Goal: Task Accomplishment & Management: Use online tool/utility

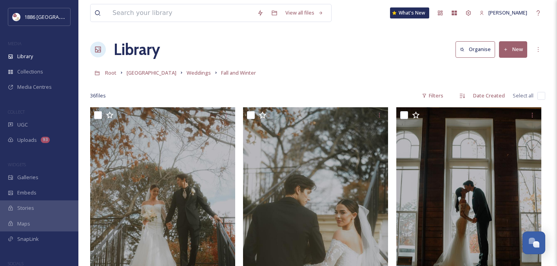
scroll to position [1924, 0]
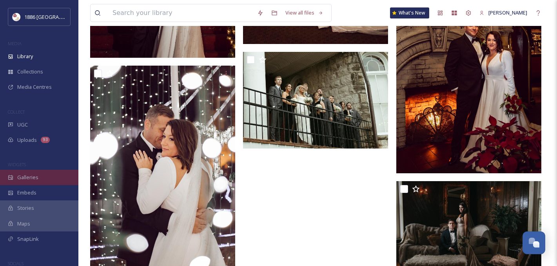
click at [50, 169] on div "Galleries" at bounding box center [39, 176] width 78 height 15
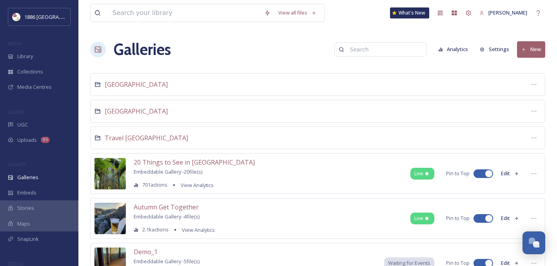
click at [371, 53] on input at bounding box center [384, 50] width 76 height 16
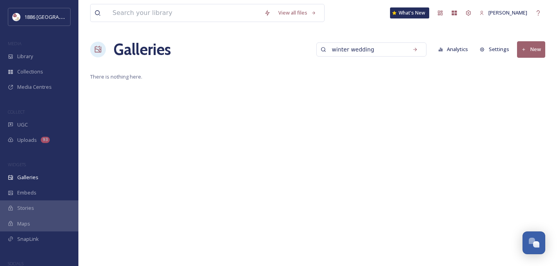
click at [395, 53] on input "winter wedding" at bounding box center [366, 50] width 76 height 16
type input "winter"
click at [129, 68] on div "View all files What's New [PERSON_NAME] Galleries winter Analytics Settings New…" at bounding box center [317, 133] width 479 height 266
click at [418, 49] on icon at bounding box center [415, 49] width 5 height 5
drag, startPoint x: 372, startPoint y: 48, endPoint x: 168, endPoint y: 48, distance: 204.4
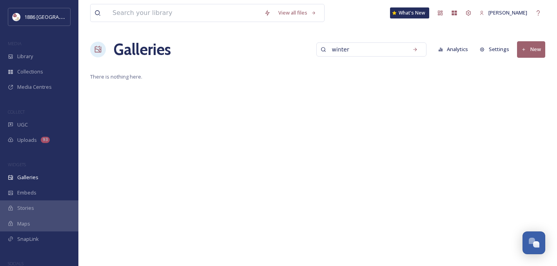
click at [170, 48] on div "Galleries winter Analytics Settings New" at bounding box center [317, 50] width 455 height 24
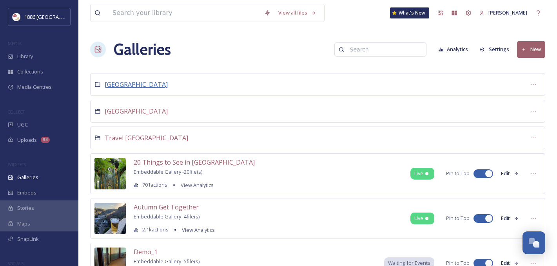
click at [128, 86] on span "[GEOGRAPHIC_DATA]" at bounding box center [136, 84] width 63 height 9
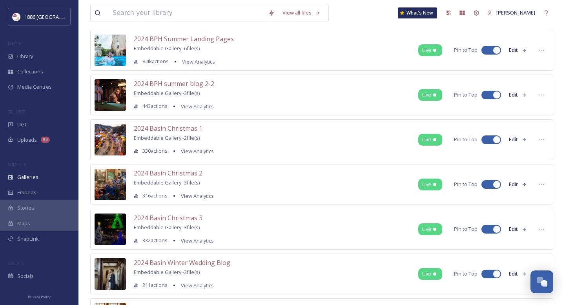
scroll to position [158, 0]
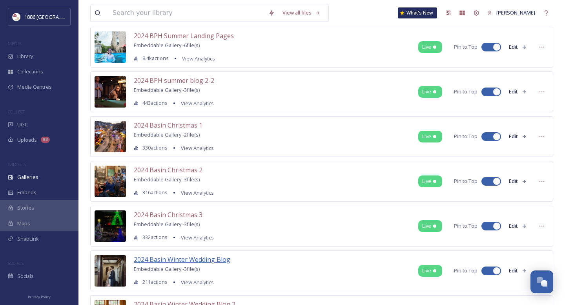
click at [217, 260] on span "2024 Basin Winter Wedding Blog" at bounding box center [182, 259] width 96 height 9
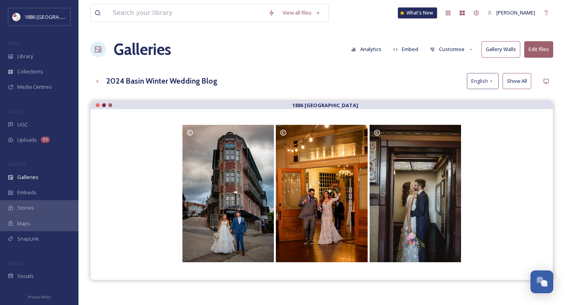
click at [330, 66] on div "View all files What's New [PERSON_NAME] Galleries Analytics Embed Customise Gal…" at bounding box center [321, 208] width 486 height 417
click at [98, 78] on icon at bounding box center [97, 81] width 6 height 6
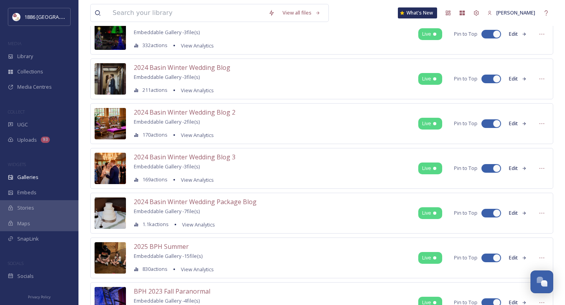
scroll to position [341, 0]
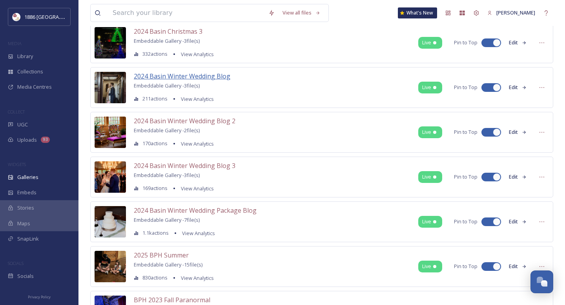
click at [219, 77] on span "2024 Basin Winter Wedding Blog" at bounding box center [182, 76] width 96 height 9
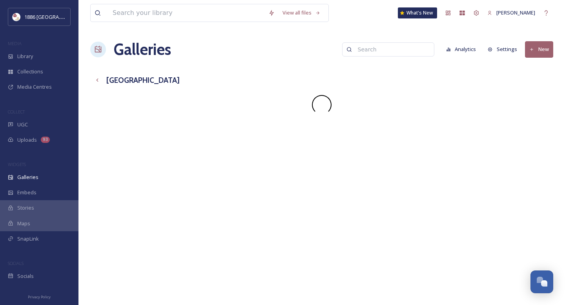
click at [383, 50] on input at bounding box center [392, 50] width 76 height 16
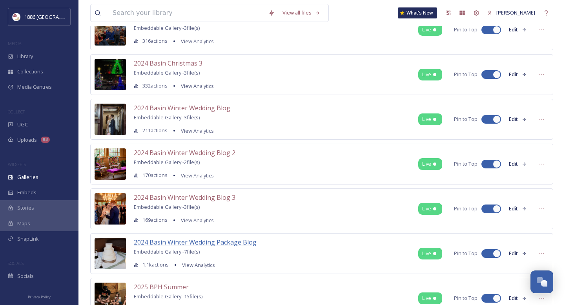
scroll to position [310, 0]
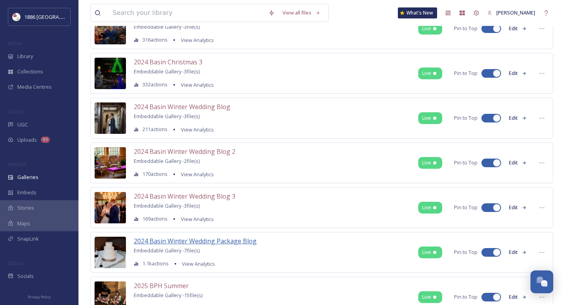
click at [230, 239] on span "2024 Basin Winter Wedding Package Blog" at bounding box center [195, 241] width 123 height 9
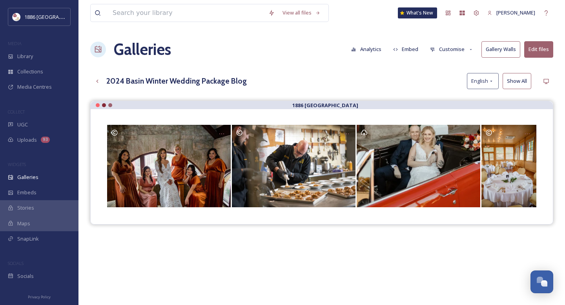
click at [457, 50] on button "Customise" at bounding box center [451, 49] width 51 height 15
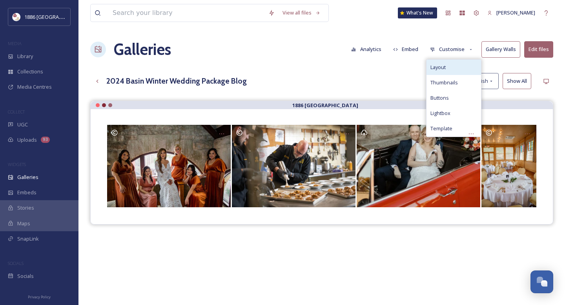
click at [455, 65] on div "Layout" at bounding box center [453, 67] width 55 height 15
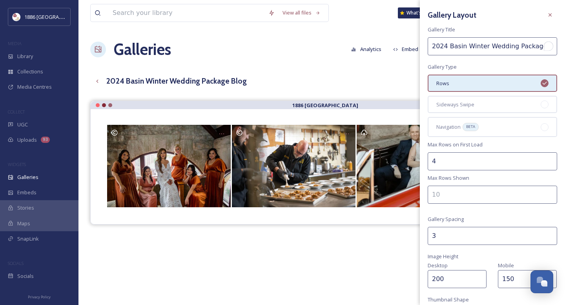
drag, startPoint x: 446, startPoint y: 47, endPoint x: 382, endPoint y: 46, distance: 63.9
click at [382, 46] on div "View all files What's New [PERSON_NAME] Galleries Analytics Embed Customise Gal…" at bounding box center [321, 208] width 486 height 417
drag, startPoint x: 524, startPoint y: 46, endPoint x: 564, endPoint y: 56, distance: 42.1
click at [557, 56] on div "Gallery Layout Gallery Title Basin Winter Wedding Package Blog Gallery Type Row…" at bounding box center [492, 227] width 145 height 454
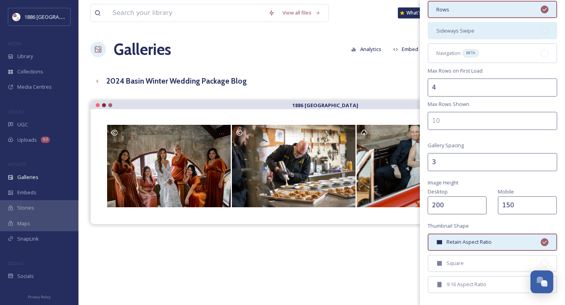
scroll to position [147, 0]
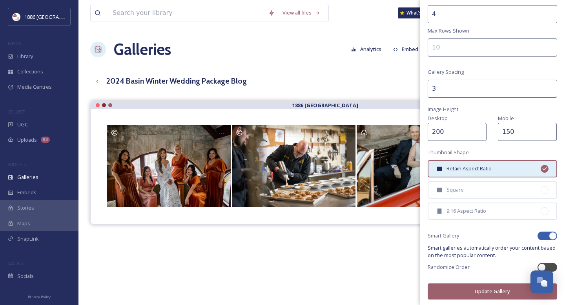
type input "Basin Winter Wedding Package"
click at [556, 260] on div "Gallery Layout Gallery Title Basin Winter Wedding Package Gallery Type Rows Sid…" at bounding box center [492, 80] width 145 height 454
click at [553, 265] on div at bounding box center [551, 267] width 4 height 4
checkbox input "true"
checkbox input "false"
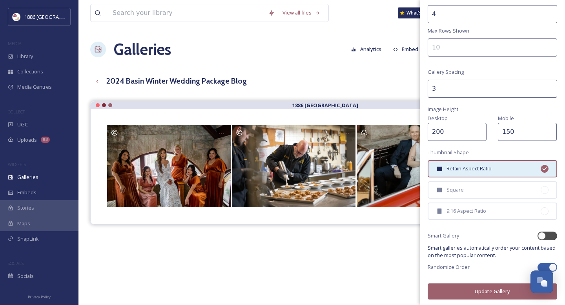
click at [491, 265] on button "Update Gallery" at bounding box center [492, 291] width 129 height 16
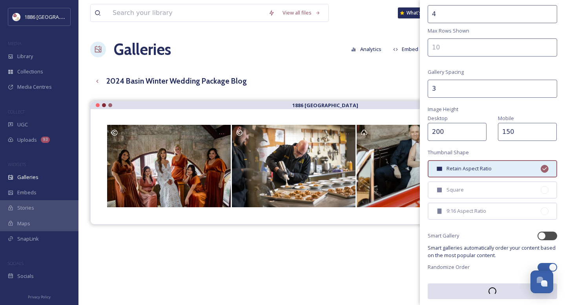
click at [371, 81] on div "2024 Basin Winter Wedding Package Blog English Show All" at bounding box center [321, 81] width 463 height 16
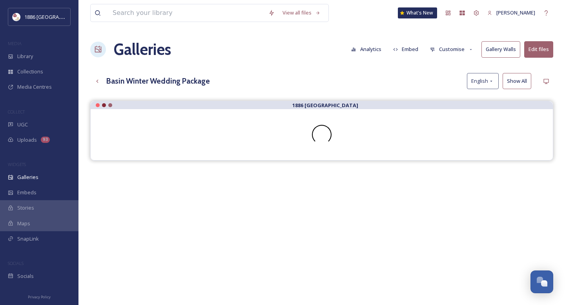
click at [541, 49] on button "Edit files" at bounding box center [538, 49] width 29 height 16
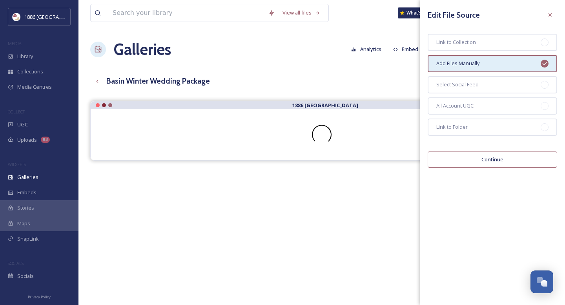
click at [497, 157] on button "Continue" at bounding box center [492, 159] width 129 height 16
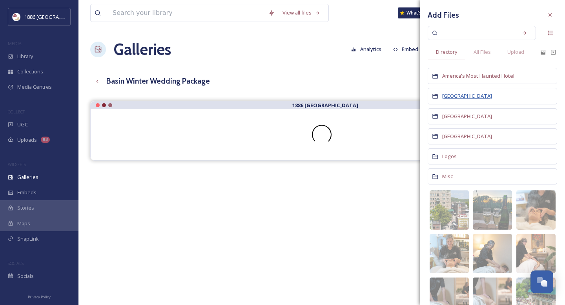
click at [475, 93] on span "[GEOGRAPHIC_DATA]" at bounding box center [467, 95] width 50 height 7
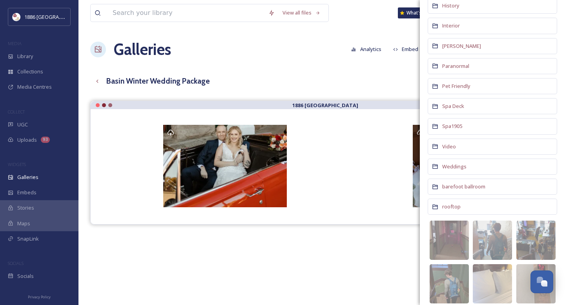
scroll to position [283, 0]
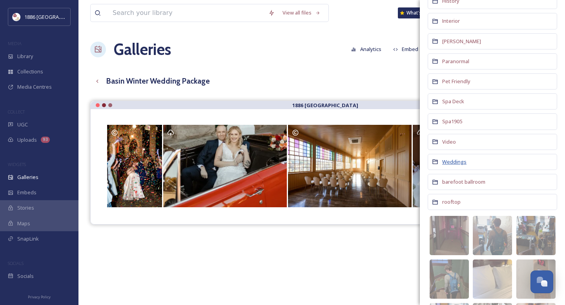
click at [457, 162] on span "Weddings" at bounding box center [454, 161] width 24 height 7
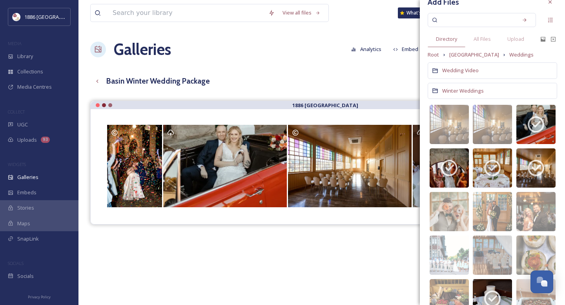
scroll to position [14, 0]
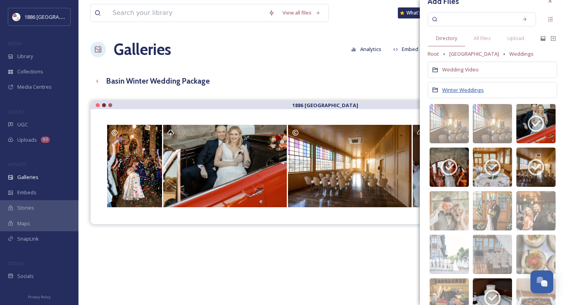
click at [471, 89] on span "Winter Weddings" at bounding box center [463, 89] width 42 height 7
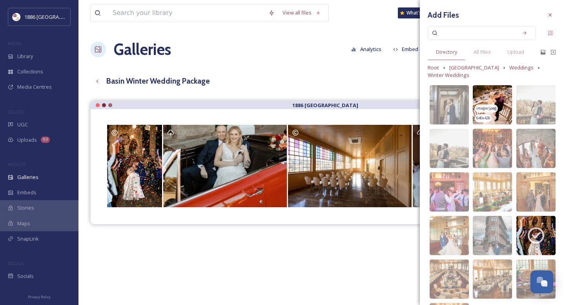
click at [494, 100] on img at bounding box center [492, 104] width 39 height 39
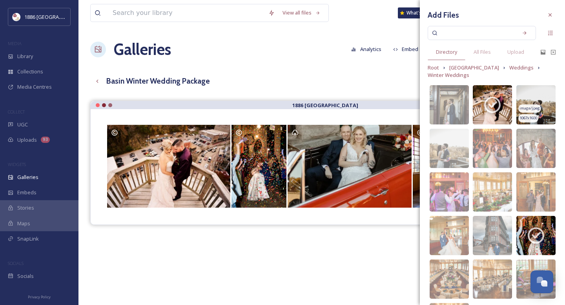
click at [541, 100] on img at bounding box center [535, 104] width 39 height 39
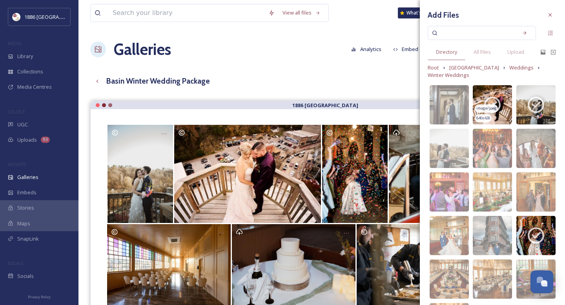
click at [499, 106] on icon at bounding box center [492, 104] width 16 height 16
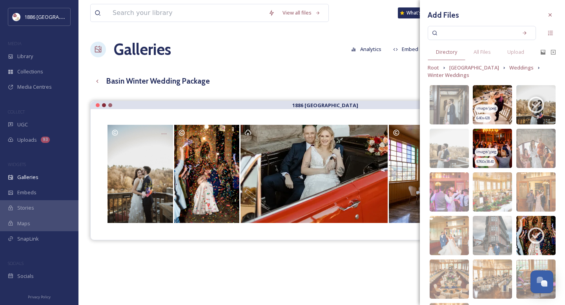
click at [501, 146] on img at bounding box center [492, 148] width 39 height 39
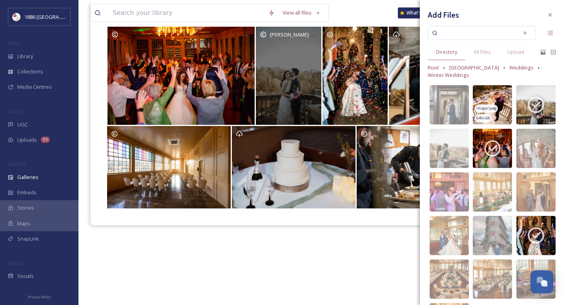
scroll to position [112, 0]
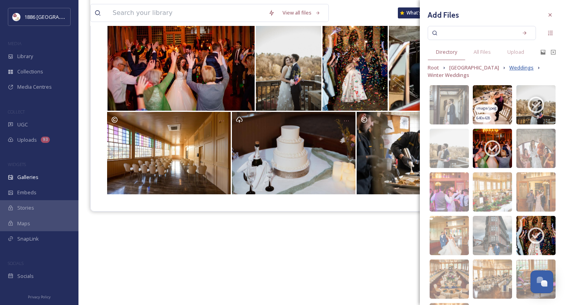
click at [509, 68] on span "Weddings" at bounding box center [521, 67] width 24 height 7
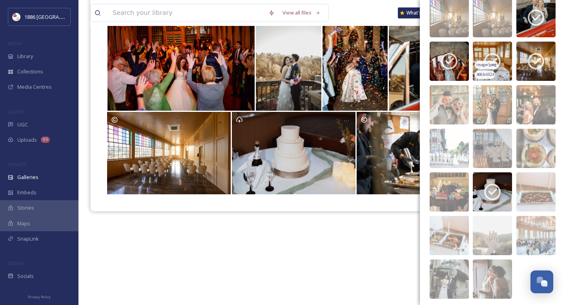
scroll to position [138, 0]
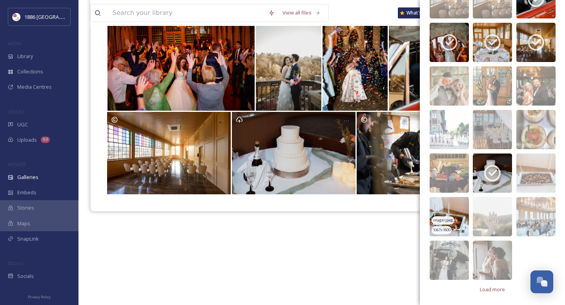
click at [457, 207] on img at bounding box center [449, 216] width 39 height 39
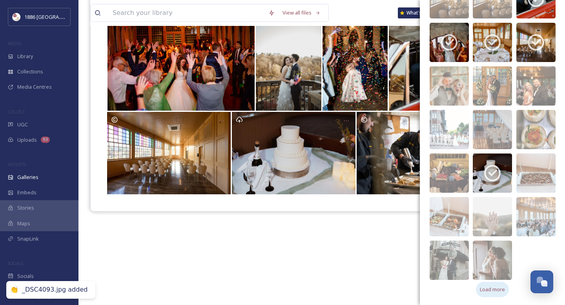
click at [496, 265] on span "Load more" at bounding box center [492, 289] width 25 height 7
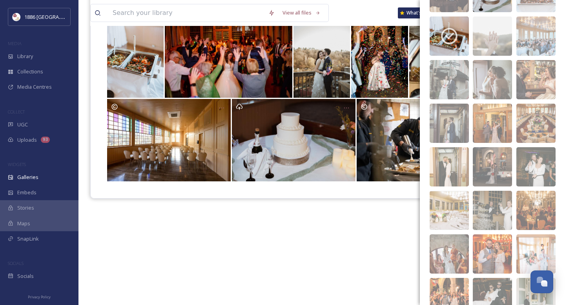
scroll to position [320, 0]
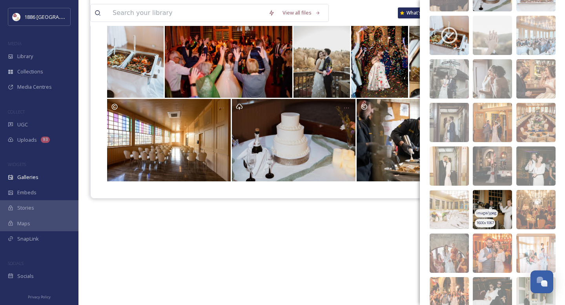
click at [503, 198] on img at bounding box center [492, 209] width 39 height 39
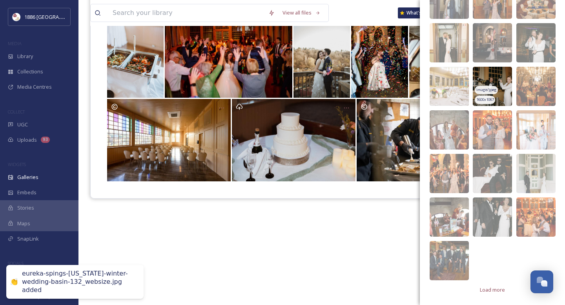
scroll to position [443, 0]
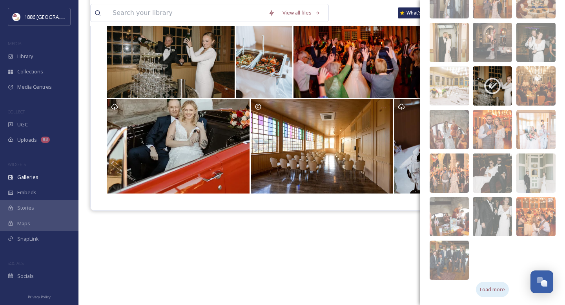
click at [502, 265] on div "Load more" at bounding box center [492, 289] width 33 height 15
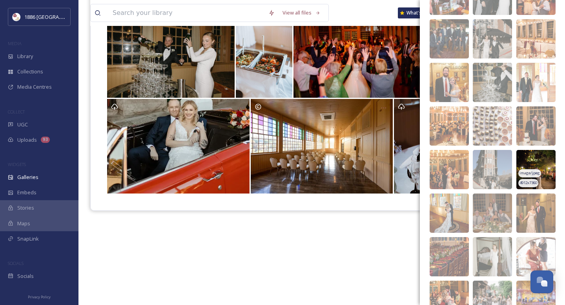
scroll to position [666, 0]
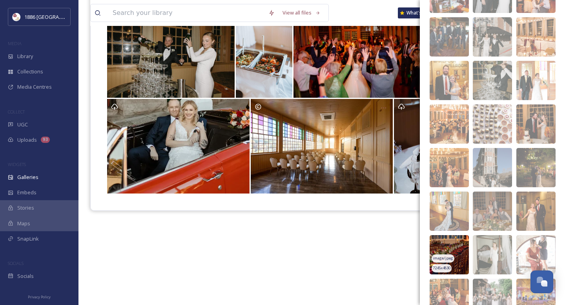
click at [448, 246] on img at bounding box center [449, 254] width 39 height 39
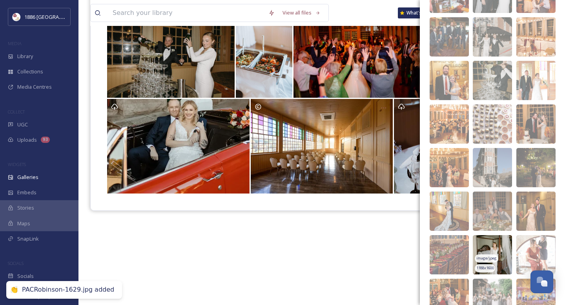
scroll to position [704, 0]
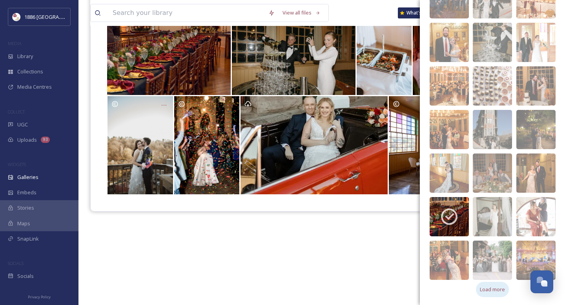
click at [501, 265] on span "Load more" at bounding box center [492, 289] width 25 height 7
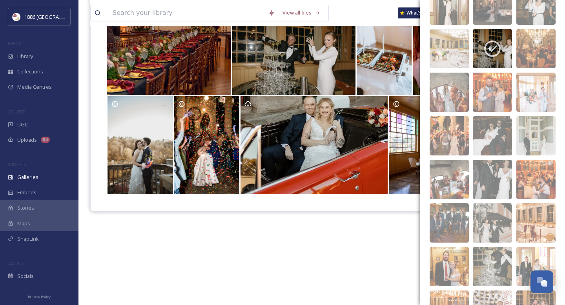
scroll to position [0, 0]
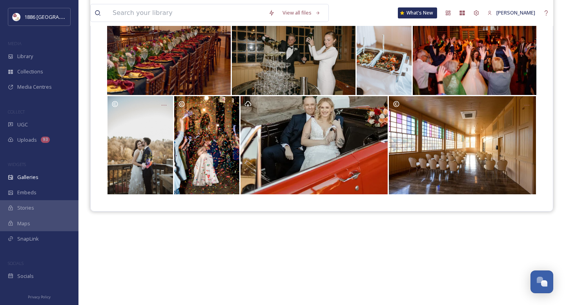
click at [373, 230] on div "1886 [GEOGRAPHIC_DATA]" at bounding box center [321, 141] width 463 height 305
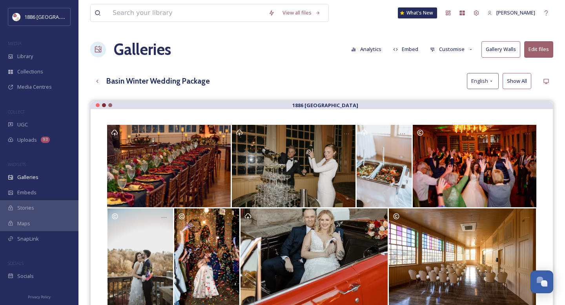
click at [442, 49] on button "Customise" at bounding box center [451, 49] width 51 height 15
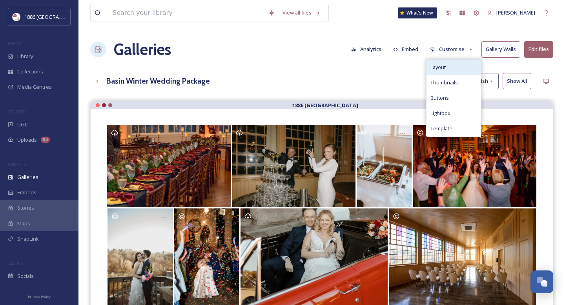
click at [444, 67] on span "Layout" at bounding box center [437, 67] width 15 height 7
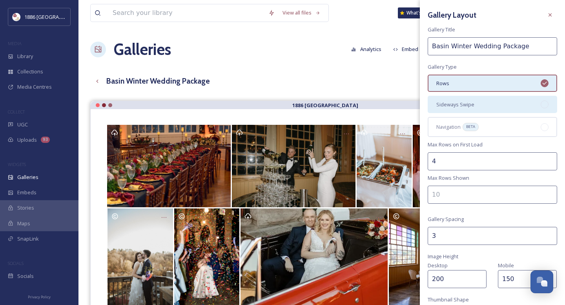
click at [506, 107] on div "Sideways Swipe" at bounding box center [492, 104] width 129 height 17
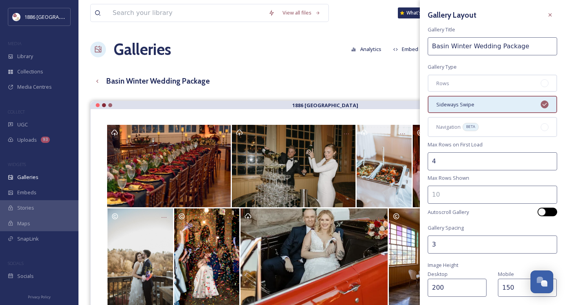
click at [552, 213] on div at bounding box center [547, 211] width 20 height 9
checkbox input "true"
click at [338, 74] on div "Basin Winter Wedding Package English Show All" at bounding box center [321, 81] width 463 height 16
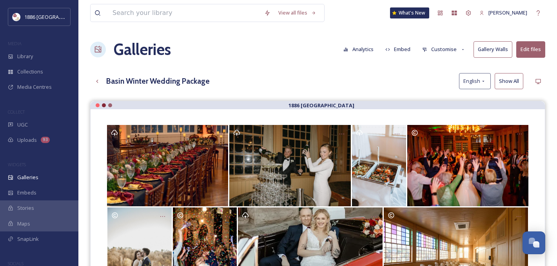
click at [450, 50] on button "Customise" at bounding box center [444, 49] width 51 height 15
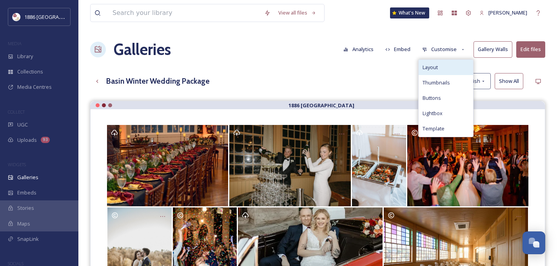
click at [455, 62] on div "Layout" at bounding box center [446, 67] width 55 height 15
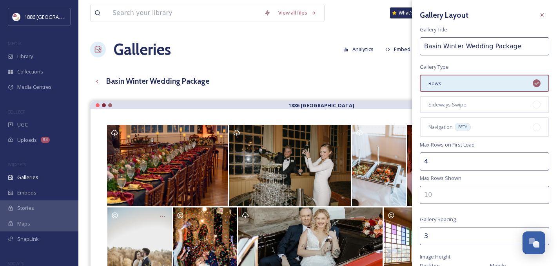
click at [479, 113] on div "Gallery Layout Gallery Title Basin Winter Wedding Package Gallery Type Rows Sid…" at bounding box center [484, 227] width 145 height 454
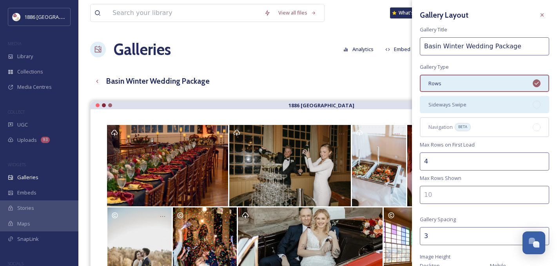
click at [478, 105] on div "Sideways Swipe" at bounding box center [484, 104] width 129 height 17
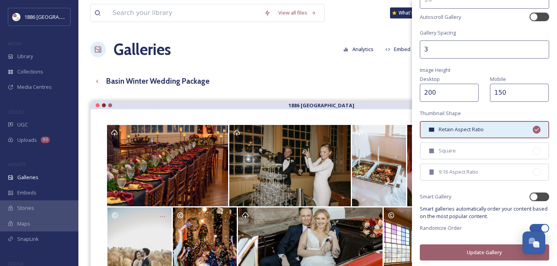
scroll to position [13, 0]
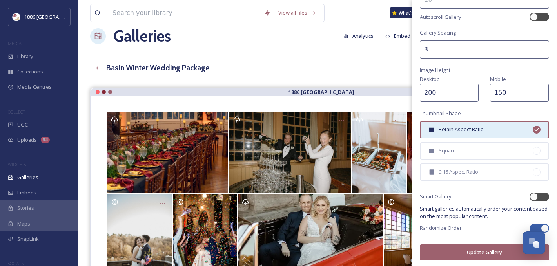
click at [486, 244] on button "Update Gallery" at bounding box center [484, 252] width 129 height 16
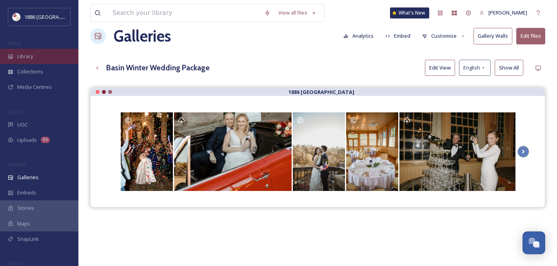
click at [42, 56] on div "Library" at bounding box center [39, 56] width 78 height 15
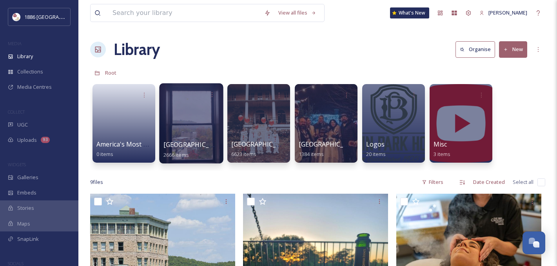
click at [202, 155] on div "[GEOGRAPHIC_DATA] 2666 items" at bounding box center [192, 150] width 56 height 20
click at [190, 136] on div at bounding box center [191, 123] width 64 height 80
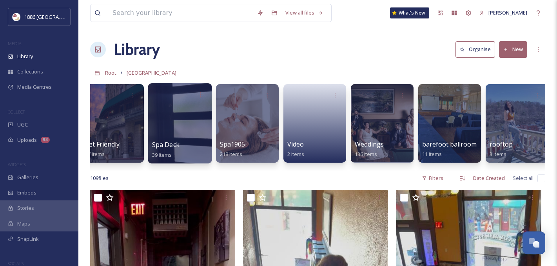
scroll to position [0, 961]
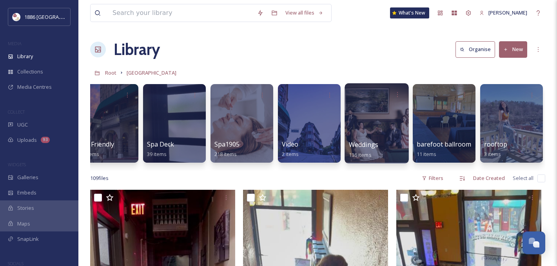
click at [386, 144] on div "Weddings 136 items" at bounding box center [377, 150] width 56 height 20
click at [386, 146] on div "Weddings 136 items" at bounding box center [377, 150] width 56 height 20
click at [386, 139] on div at bounding box center [377, 123] width 64 height 80
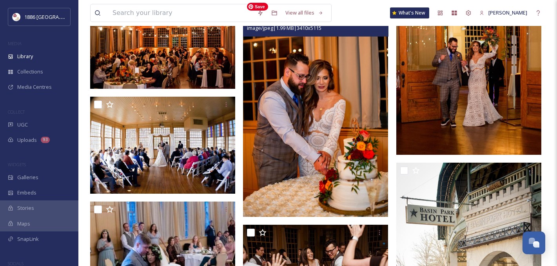
scroll to position [3855, 0]
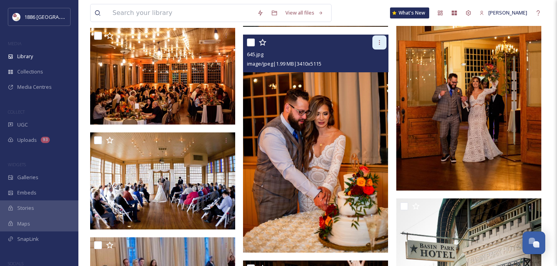
click at [380, 40] on icon at bounding box center [380, 42] width 6 height 6
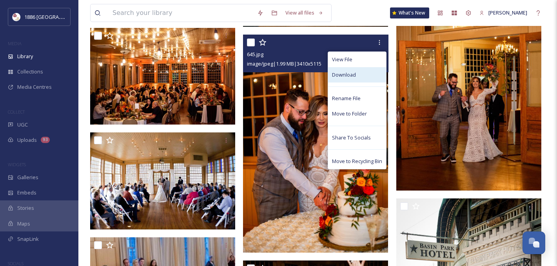
click at [366, 74] on div "Download" at bounding box center [357, 74] width 58 height 15
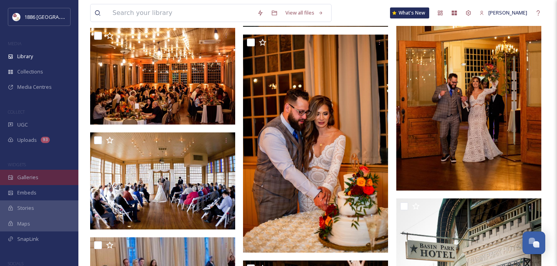
click at [39, 172] on div "Galleries" at bounding box center [39, 176] width 78 height 15
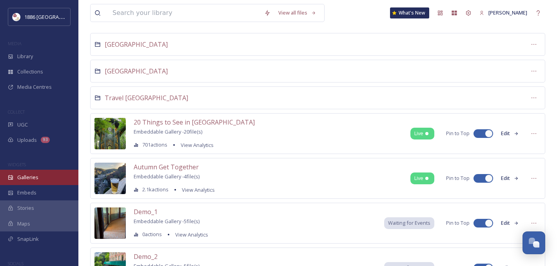
scroll to position [40, 0]
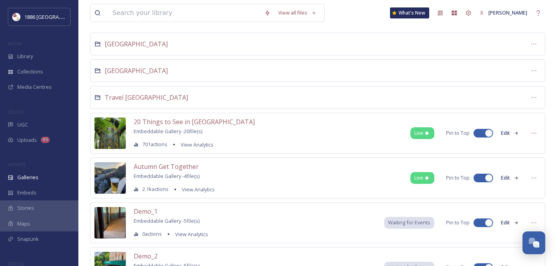
click at [25, 205] on span "Stories" at bounding box center [25, 207] width 17 height 7
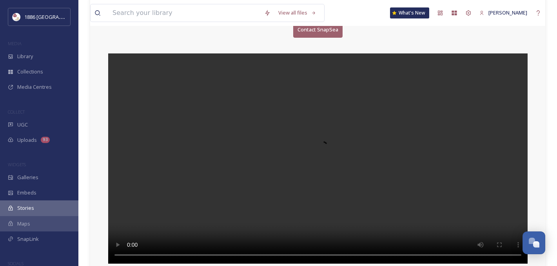
scroll to position [78, 0]
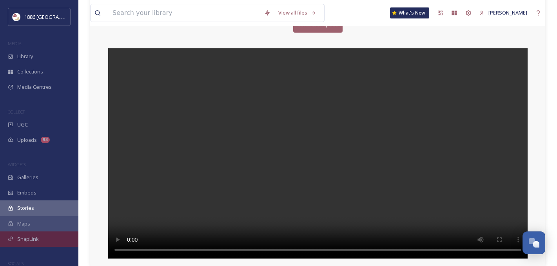
click at [38, 238] on div "SnapLink" at bounding box center [39, 238] width 78 height 15
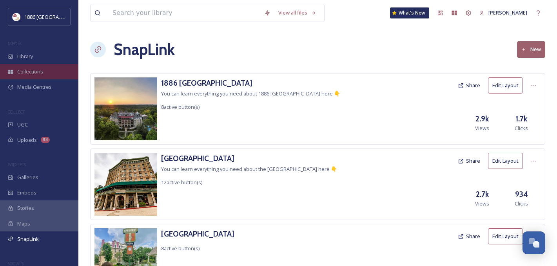
click at [34, 67] on div "Collections" at bounding box center [39, 71] width 78 height 15
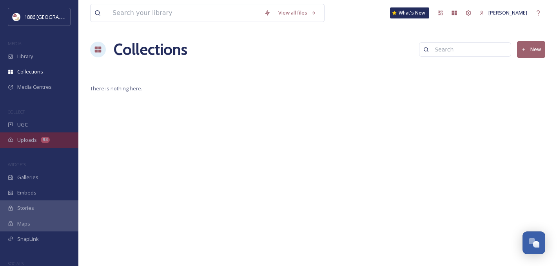
click at [53, 133] on div "Uploads 93" at bounding box center [39, 139] width 78 height 15
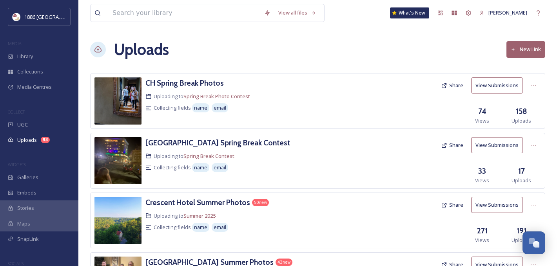
click at [532, 49] on button "New Link" at bounding box center [526, 49] width 39 height 16
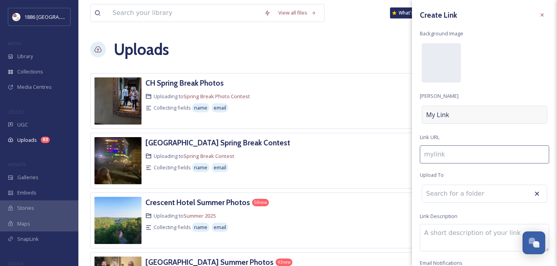
click at [457, 111] on div "My Link" at bounding box center [485, 115] width 126 height 18
click at [457, 111] on input "To enrich screen reader interactions, please activate Accessibility in Grammarl…" at bounding box center [484, 115] width 129 height 18
type input "h"
type input "H"
type input "ha"
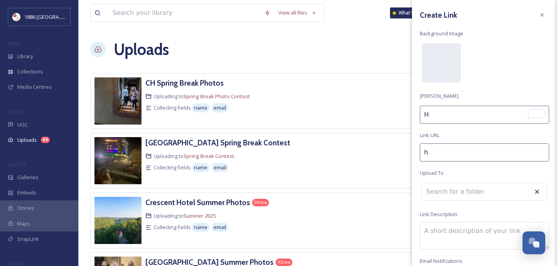
type input "Ha"
type input "hal"
type input "Hal"
type input "hall"
type input "Hall"
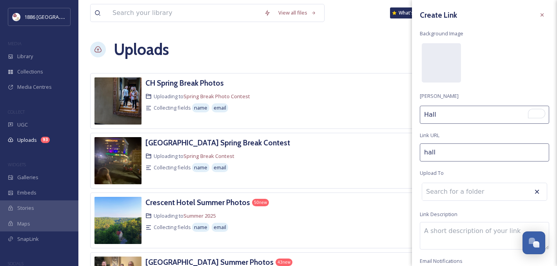
type input "hallo"
type input "Hallo"
type input "hallow"
type input "Hallow"
type input "hallowe"
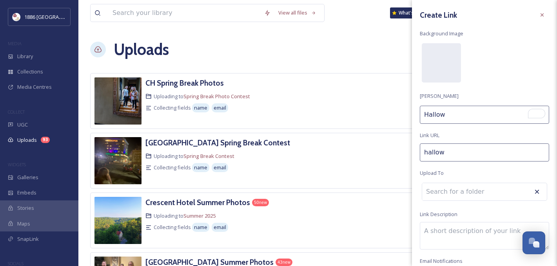
type input "Hallowe"
type input "hallowee"
type input "Hallowee"
type input "[DATE]"
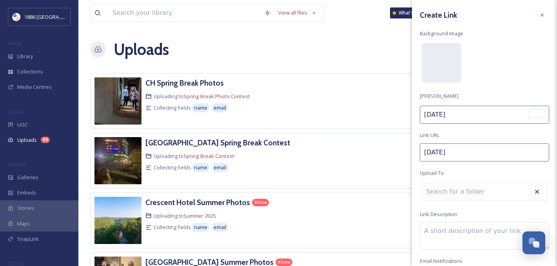
type input "[DATE]-"
type input "[DATE]"
type input "[DATE]-e"
type input "[DATE] E"
type input "[DATE]-ev"
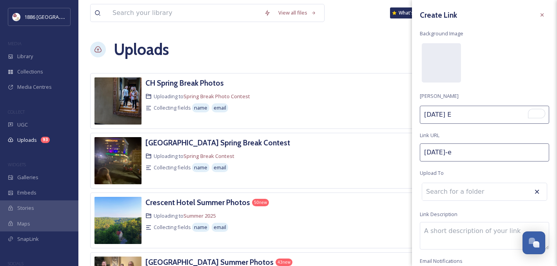
type input "[DATE] Ev"
type input "[DATE]-eve"
type input "[DATE] Eve"
type input "[DATE]-eve-"
type input "[DATE] Eve"
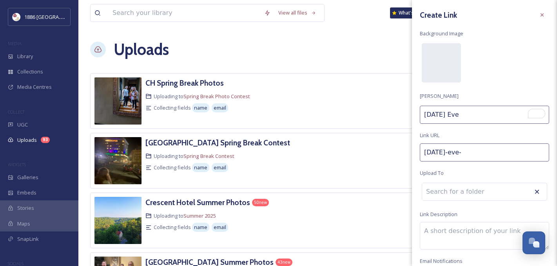
type input "[DATE]-eve-w"
type input "[DATE] Eve W"
type input "[DATE]-eve-we"
type input "[DATE] Eve We"
type input "[DATE]-eve-wed"
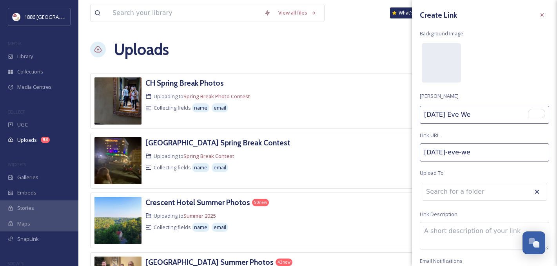
type input "[DATE] Eve Wed"
type input "[DATE]-eve-wedd"
type input "[DATE] [PERSON_NAME]"
type input "[DATE]-eve-weddi"
type input "[DATE] Eve Weddi"
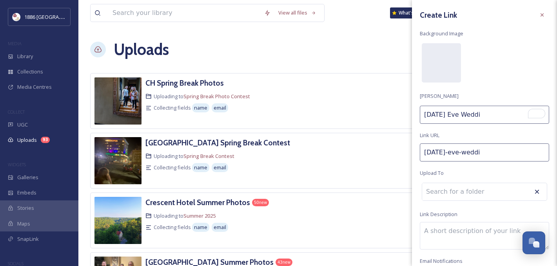
type input "[DATE]-[PERSON_NAME]"
type input "[DATE] [PERSON_NAME]"
type input "[DATE]-eve-wedding"
type input "[DATE] Eve Wedding"
type input "[DATE]-eve-wedding-"
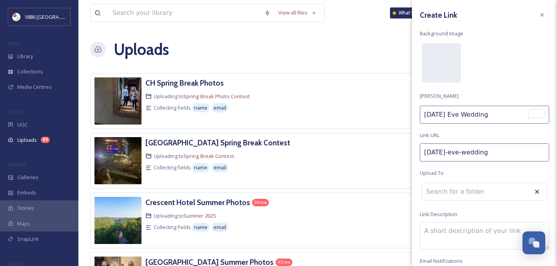
type input "[DATE] Eve Wedding"
type input "[DATE]-eve-wedding-c"
type input "[DATE] Eve Wedding C"
type input "[DATE]-eve-wedding-co"
type input "[DATE] Eve Wedding Co"
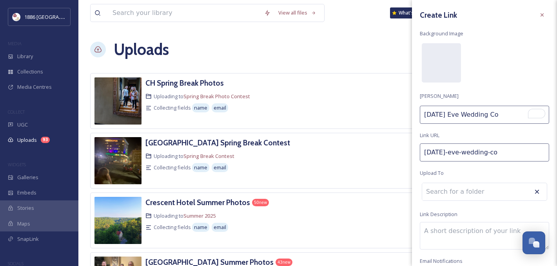
type input "[DATE]-eve-wedding-con"
type input "[DATE] Eve Wedding Con"
type input "[DATE]-eve-wedding-cont"
type input "[DATE] Eve Wedding [PERSON_NAME]"
type input "[DATE]-eve-wedding-contes"
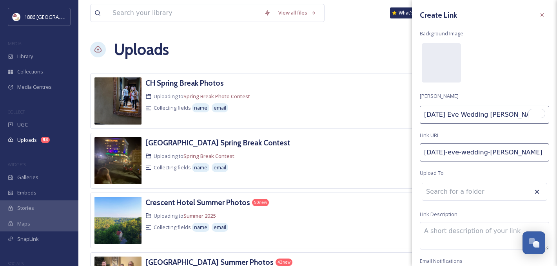
type input "[DATE] Eve Wedding Contes"
type input "[DATE]-eve-wedding-contest"
type input "[DATE] Eve Wedding Contest"
click at [458, 192] on input at bounding box center [465, 193] width 86 height 17
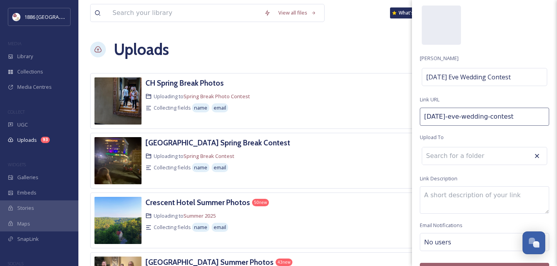
scroll to position [58, 0]
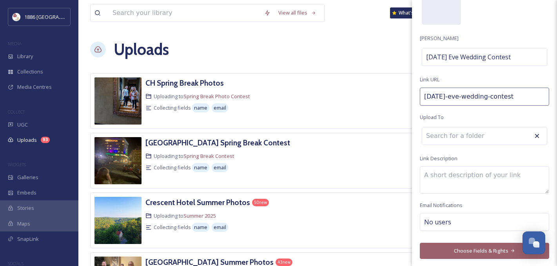
click at [465, 126] on div "Create Link Background Image [PERSON_NAME] [DATE] Eve Wedding Contest Link URL …" at bounding box center [484, 104] width 145 height 324
click at [462, 131] on input at bounding box center [465, 135] width 86 height 17
click at [468, 221] on div "No users" at bounding box center [484, 222] width 129 height 18
click at [468, 183] on textarea at bounding box center [484, 179] width 129 height 27
click at [464, 182] on textarea at bounding box center [484, 179] width 129 height 27
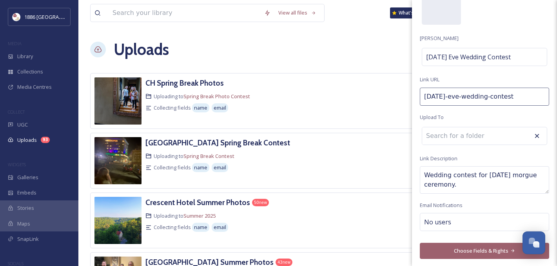
type textarea "Wedding contest for [DATE] morgue ceremony."
click at [473, 249] on button "Choose Fields & Rights" at bounding box center [484, 250] width 129 height 16
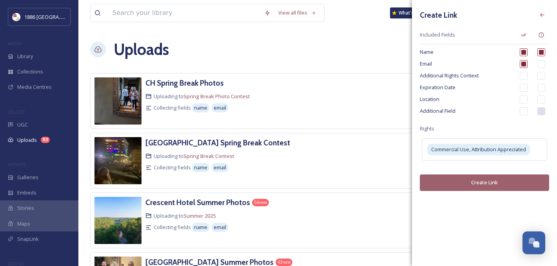
click at [525, 111] on input "checkbox" at bounding box center [524, 111] width 8 height 8
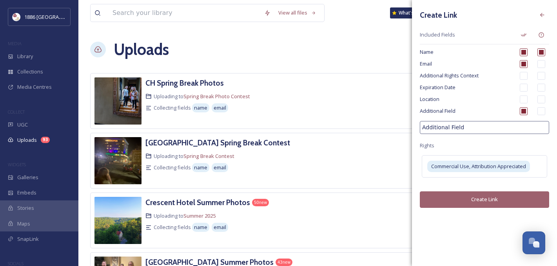
click at [525, 111] on input "checkbox" at bounding box center [524, 111] width 8 height 8
checkbox input "false"
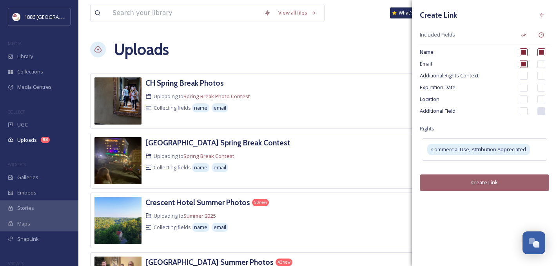
click at [542, 66] on input "checkbox" at bounding box center [542, 64] width 8 height 8
checkbox input "true"
click at [491, 181] on button "Create Link" at bounding box center [484, 182] width 129 height 16
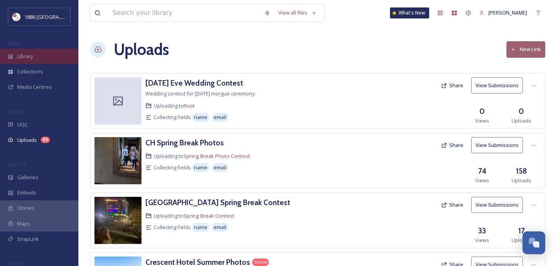
click at [29, 57] on span "Library" at bounding box center [25, 56] width 16 height 7
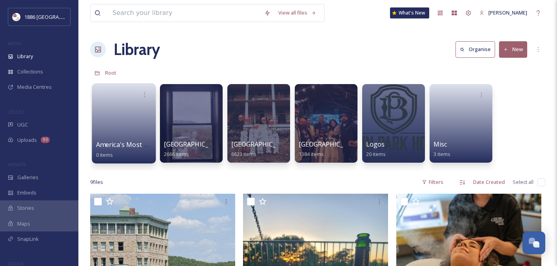
click at [129, 140] on div "America's Most Haunted Hotel 0 items" at bounding box center [124, 150] width 56 height 20
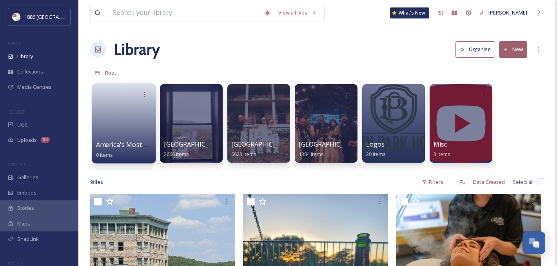
click at [122, 138] on link at bounding box center [124, 121] width 56 height 38
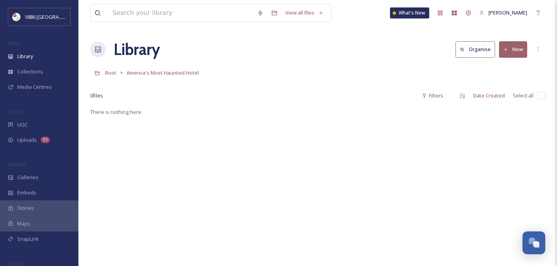
click at [522, 47] on button "New" at bounding box center [513, 49] width 28 height 16
click at [504, 93] on div "Folder" at bounding box center [505, 98] width 44 height 15
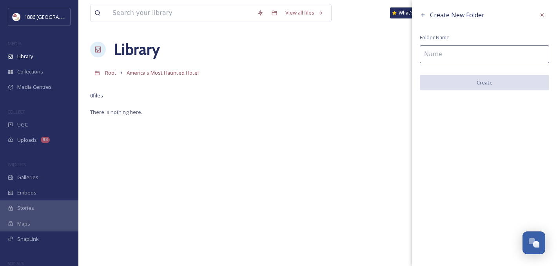
click at [494, 56] on input at bounding box center [484, 54] width 129 height 18
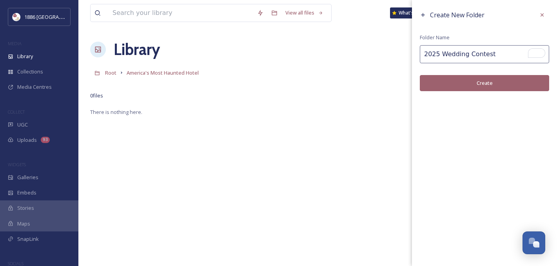
type input "2025 Wedding Contest"
click at [472, 76] on button "Create" at bounding box center [484, 83] width 129 height 16
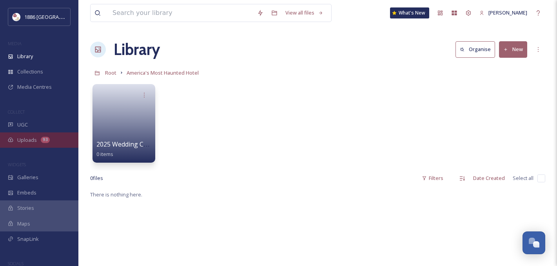
click at [44, 137] on div "93" at bounding box center [45, 140] width 9 height 6
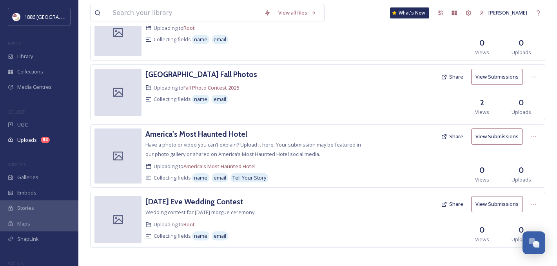
scroll to position [312, 0]
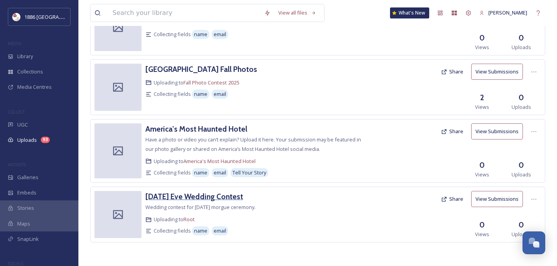
click at [214, 197] on h3 "[DATE] Eve Wedding Contest" at bounding box center [195, 195] width 98 height 9
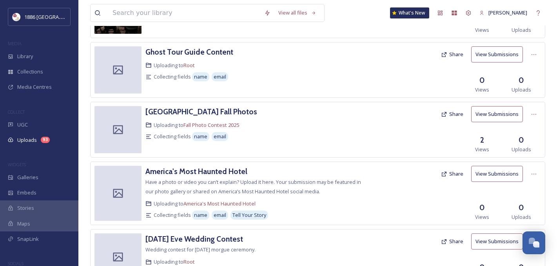
scroll to position [312, 0]
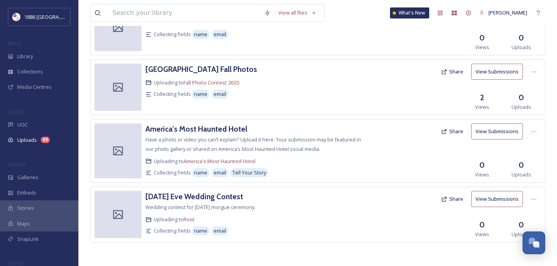
click at [527, 198] on link "View Submissions" at bounding box center [499, 199] width 56 height 16
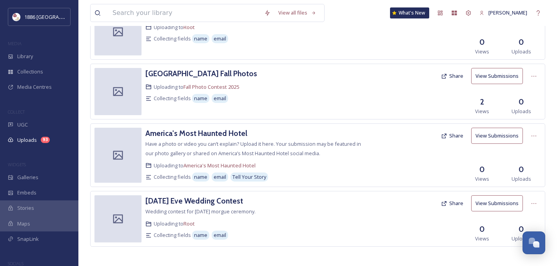
scroll to position [312, 0]
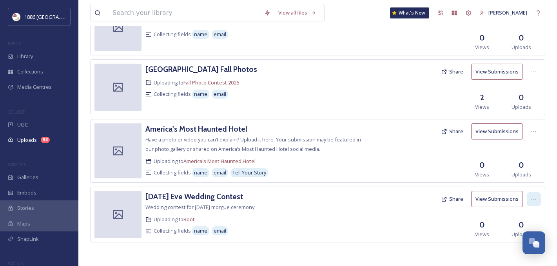
click at [535, 202] on div at bounding box center [534, 199] width 14 height 14
click at [521, 232] on span "Edit" at bounding box center [519, 231] width 9 height 7
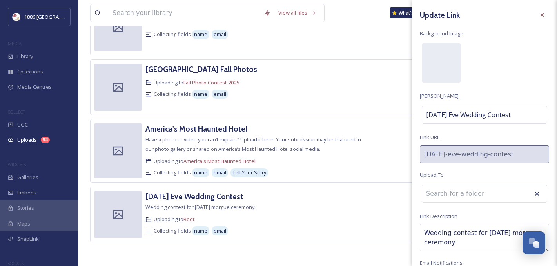
click at [494, 196] on input at bounding box center [465, 193] width 86 height 17
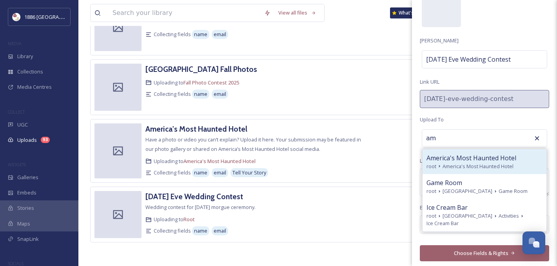
scroll to position [58, 0]
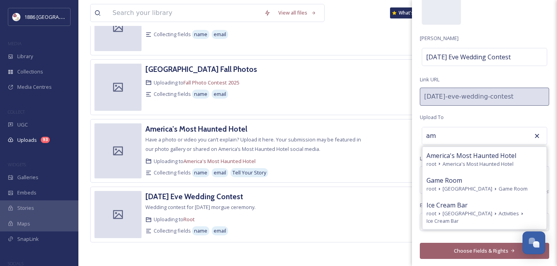
type input "a"
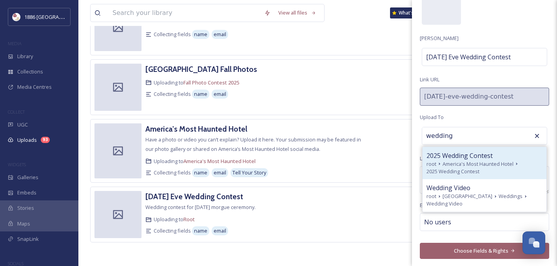
click at [514, 165] on icon at bounding box center [517, 163] width 6 height 6
type input "2025 Wedding Contest"
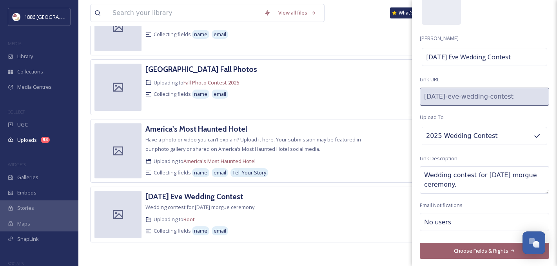
click at [473, 251] on button "Choose Fields & Rights" at bounding box center [484, 250] width 129 height 16
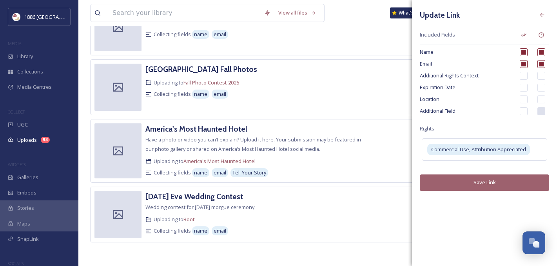
click at [470, 179] on button "Save Link" at bounding box center [484, 182] width 129 height 16
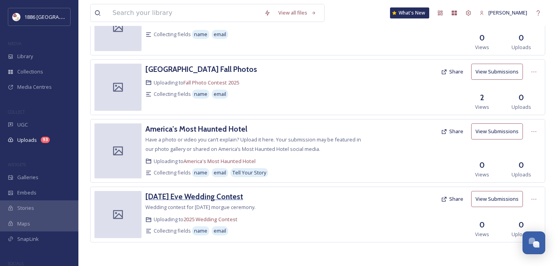
click at [182, 197] on h3 "[DATE] Eve Wedding Contest" at bounding box center [195, 195] width 98 height 9
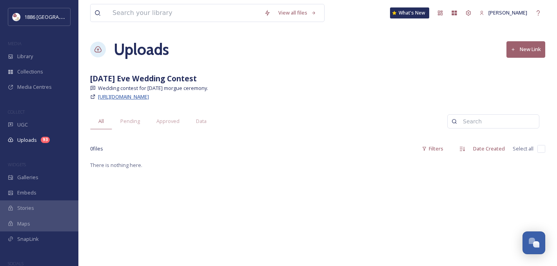
click at [149, 96] on span "[URL][DOMAIN_NAME]" at bounding box center [123, 96] width 51 height 7
click at [135, 95] on span "[URL][DOMAIN_NAME]" at bounding box center [123, 96] width 51 height 7
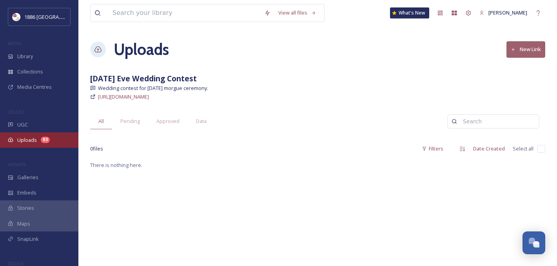
click at [47, 143] on div "Uploads 93" at bounding box center [39, 139] width 78 height 15
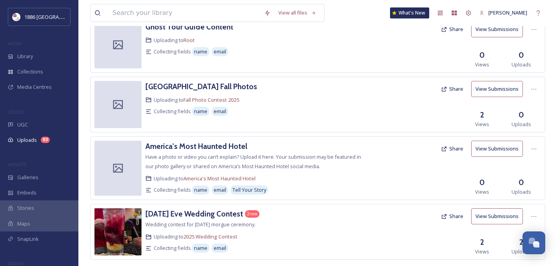
scroll to position [312, 0]
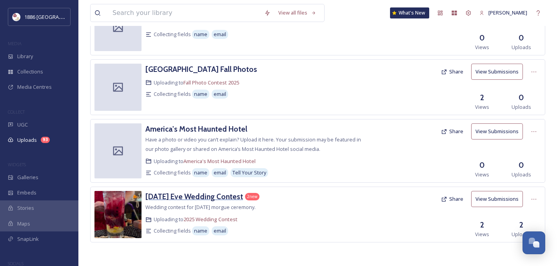
click at [226, 197] on h3 "[DATE] Eve Wedding Contest" at bounding box center [195, 195] width 98 height 9
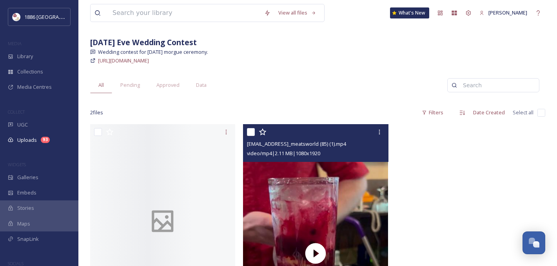
scroll to position [51, 0]
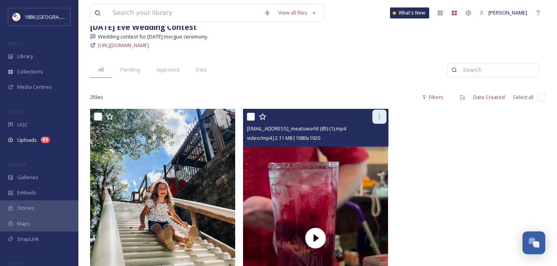
click at [380, 114] on icon at bounding box center [380, 116] width 6 height 6
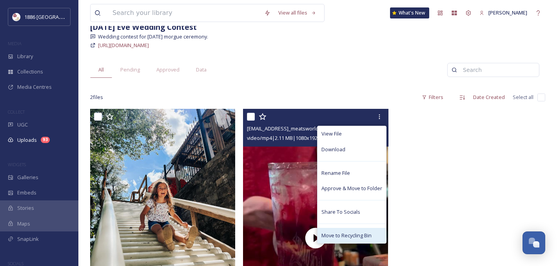
click at [374, 237] on div "Move to Recycling Bin" at bounding box center [352, 235] width 69 height 15
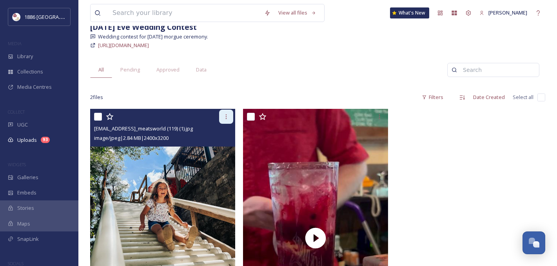
click at [229, 114] on icon at bounding box center [226, 116] width 6 height 6
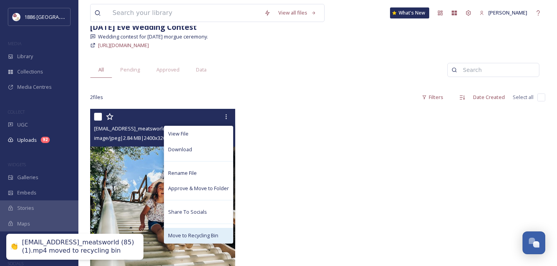
click at [213, 233] on span "Move to Recycling Bin" at bounding box center [193, 234] width 50 height 7
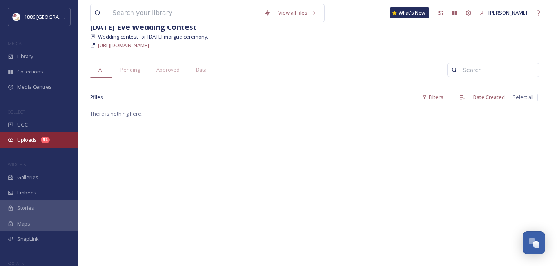
click at [62, 142] on div "Uploads 91" at bounding box center [39, 139] width 78 height 15
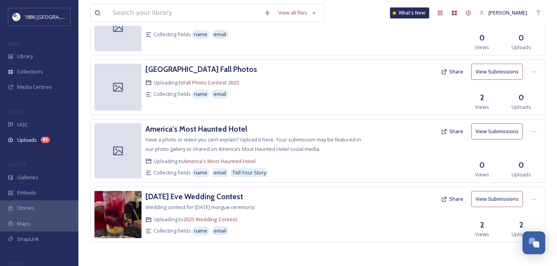
scroll to position [309, 0]
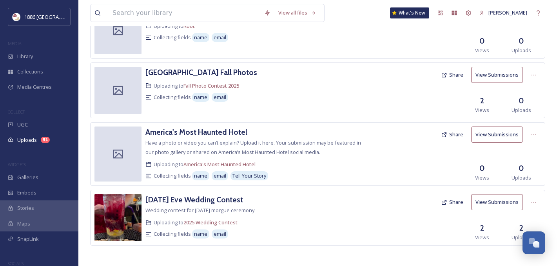
click at [485, 204] on button "View Submissions" at bounding box center [497, 202] width 52 height 16
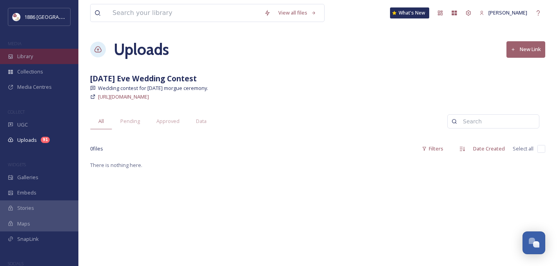
click at [39, 61] on div "Library" at bounding box center [39, 56] width 78 height 15
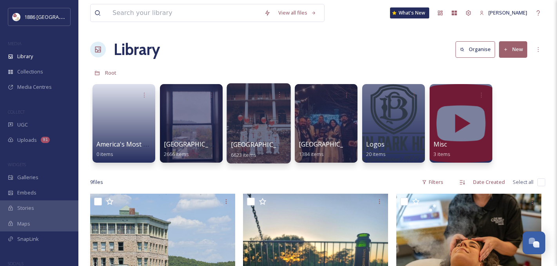
click at [246, 143] on span "[GEOGRAPHIC_DATA]" at bounding box center [263, 144] width 64 height 9
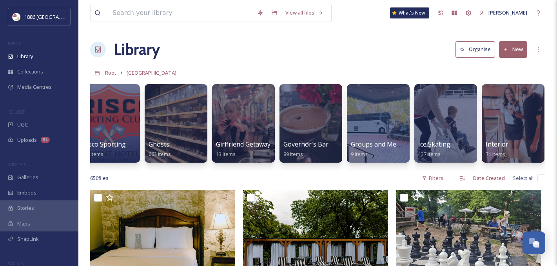
scroll to position [0, 689]
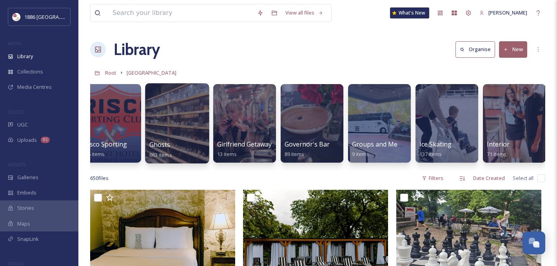
click at [173, 148] on div "Ghosts 663 items" at bounding box center [177, 150] width 56 height 20
click at [168, 146] on span "Ghosts" at bounding box center [159, 144] width 21 height 9
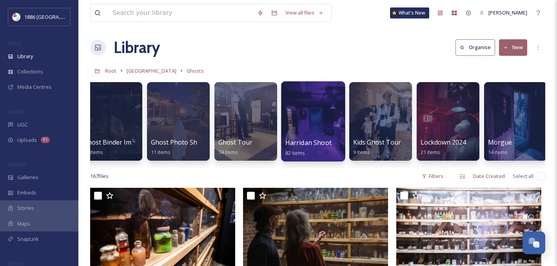
scroll to position [0, 219]
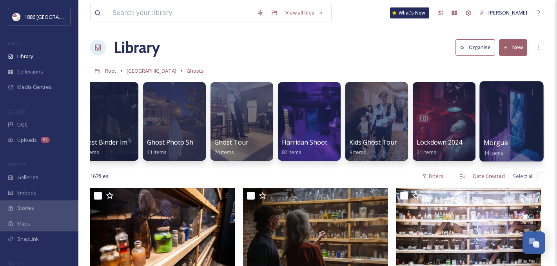
click at [499, 136] on div at bounding box center [512, 121] width 64 height 80
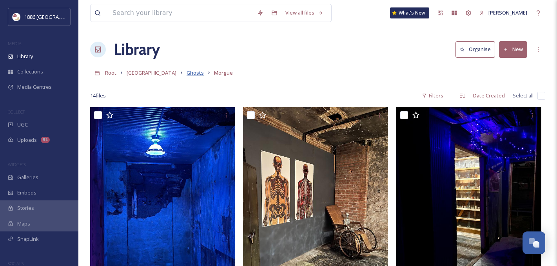
click at [187, 73] on span "Ghosts" at bounding box center [195, 72] width 17 height 7
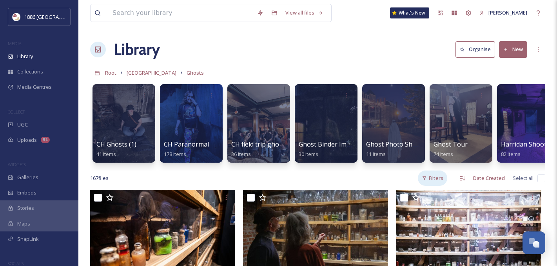
click at [442, 178] on div "Filters" at bounding box center [432, 177] width 29 height 15
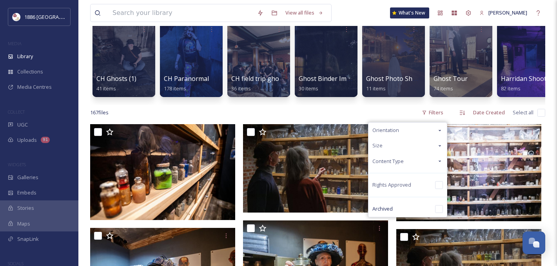
scroll to position [72, 0]
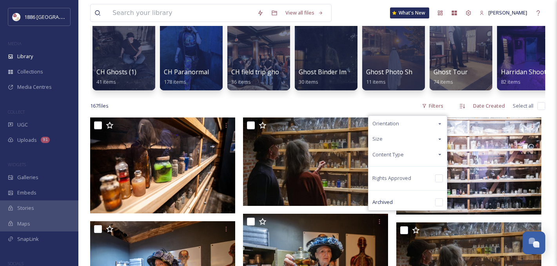
click at [421, 120] on div "Orientation" at bounding box center [408, 123] width 78 height 15
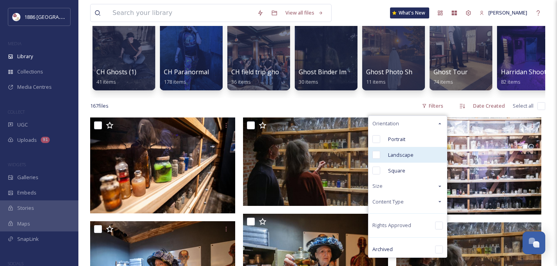
click at [398, 154] on span "Landscape" at bounding box center [400, 154] width 25 height 7
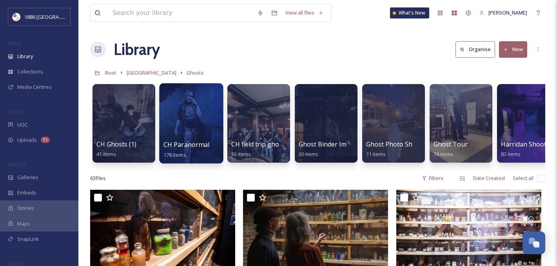
click at [201, 141] on span "CH Paranormal" at bounding box center [187, 144] width 46 height 9
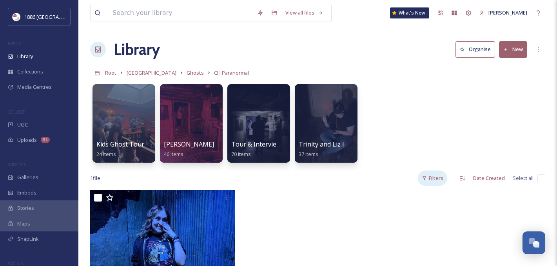
click at [433, 178] on div "Filters" at bounding box center [432, 177] width 29 height 15
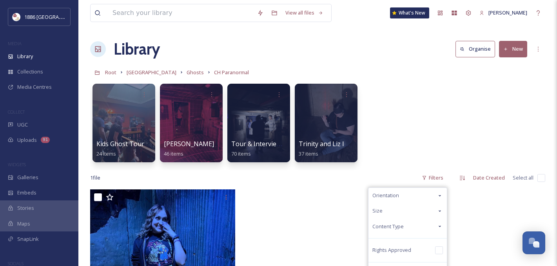
scroll to position [3, 0]
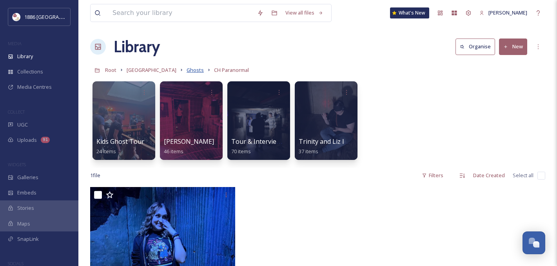
click at [187, 68] on span "Ghosts" at bounding box center [195, 69] width 17 height 7
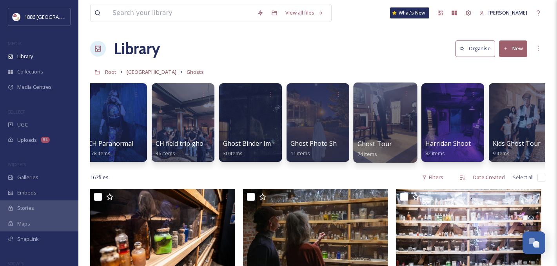
scroll to position [0, 84]
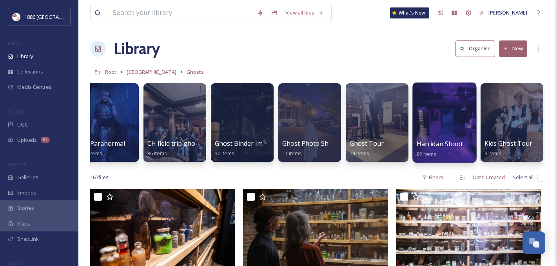
click at [439, 139] on span "Harridan Shoot" at bounding box center [440, 143] width 46 height 9
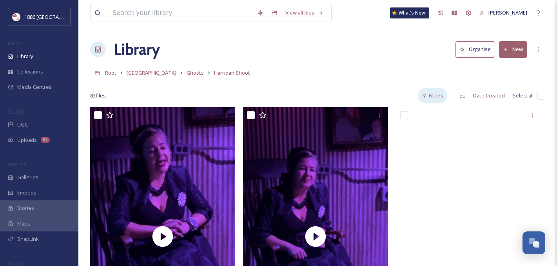
click at [439, 96] on div "Filters" at bounding box center [432, 95] width 29 height 15
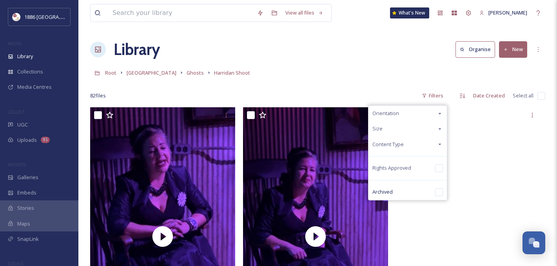
click at [440, 113] on icon at bounding box center [440, 114] width 2 height 2
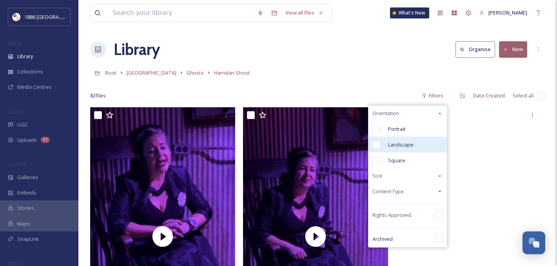
click at [397, 147] on span "Landscape" at bounding box center [400, 144] width 25 height 7
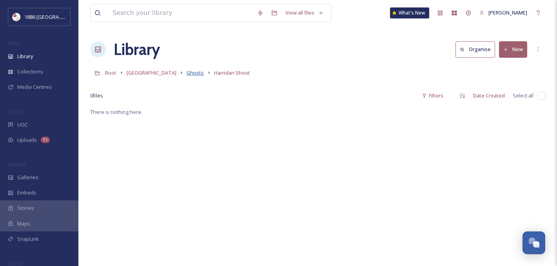
click at [187, 74] on span "Ghosts" at bounding box center [195, 72] width 17 height 7
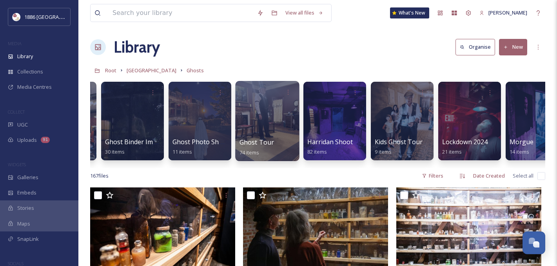
scroll to position [0, 219]
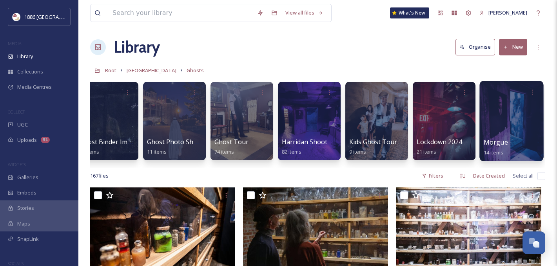
click at [512, 143] on div "Morgue 14 items" at bounding box center [512, 147] width 56 height 20
click at [506, 144] on span "Morgue" at bounding box center [496, 142] width 24 height 9
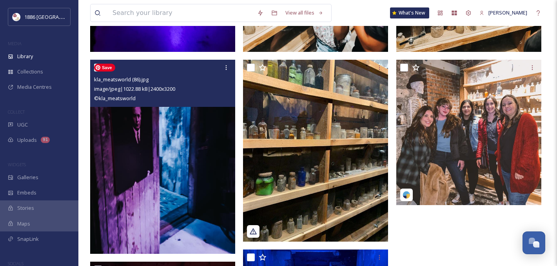
scroll to position [652, 0]
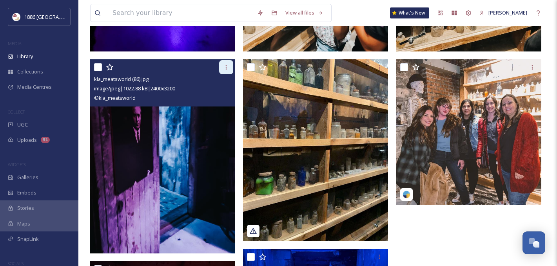
click at [227, 62] on div at bounding box center [226, 67] width 14 height 14
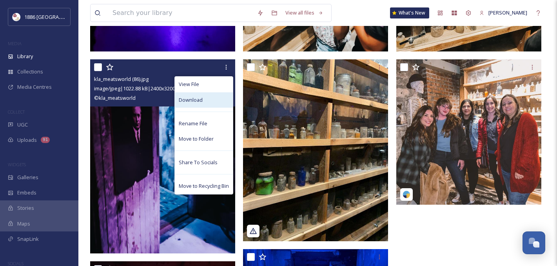
click at [214, 104] on div "Download" at bounding box center [204, 99] width 58 height 15
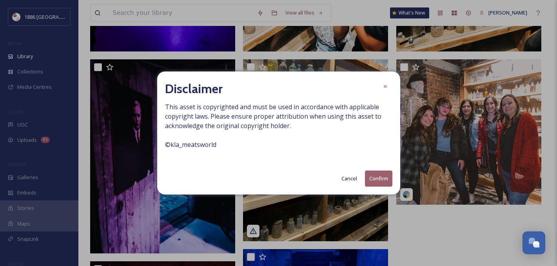
click at [385, 186] on div "Disclaimer This asset is copyrighted and must be used in accordance with applic…" at bounding box center [278, 132] width 243 height 123
click at [385, 185] on button "Confirm" at bounding box center [378, 178] width 27 height 16
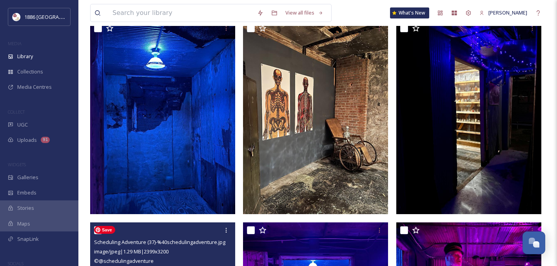
scroll to position [0, 0]
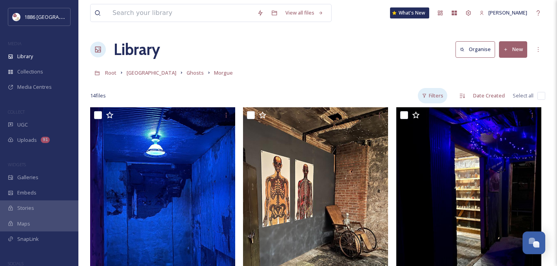
click at [438, 94] on div "Filters" at bounding box center [432, 95] width 29 height 15
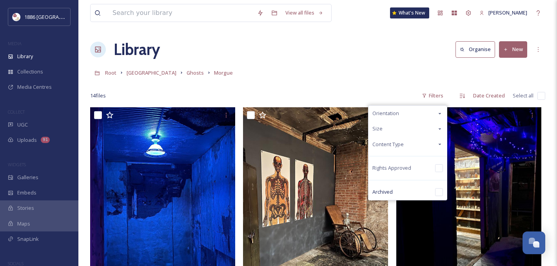
click at [411, 113] on div "Orientation" at bounding box center [408, 113] width 78 height 15
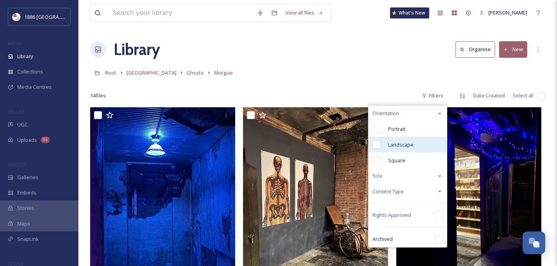
click at [407, 143] on span "Landscape" at bounding box center [400, 144] width 25 height 7
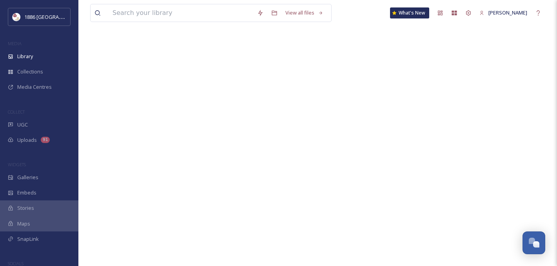
scroll to position [107, 0]
click at [31, 54] on span "Library" at bounding box center [25, 56] width 16 height 7
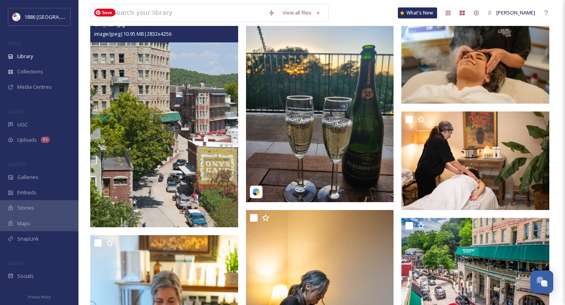
scroll to position [187, 0]
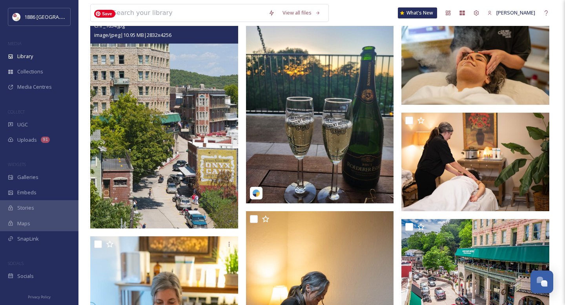
click at [173, 115] on img at bounding box center [164, 117] width 148 height 222
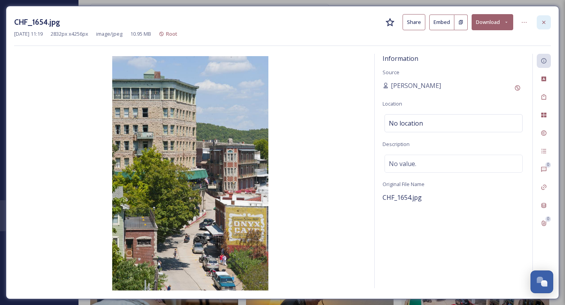
click at [544, 20] on icon at bounding box center [544, 22] width 6 height 6
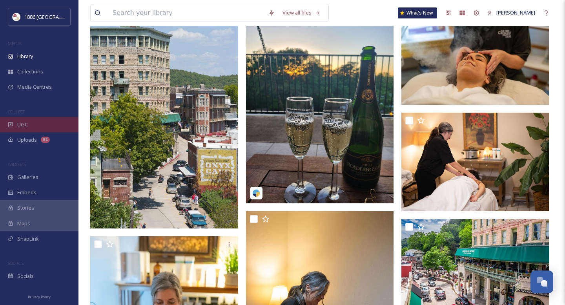
click at [17, 127] on span "UGC" at bounding box center [22, 124] width 11 height 7
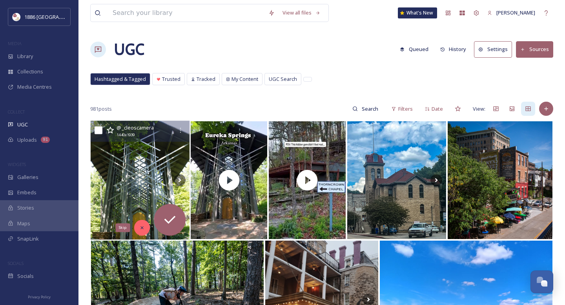
click at [146, 227] on div "Skip" at bounding box center [142, 228] width 16 height 16
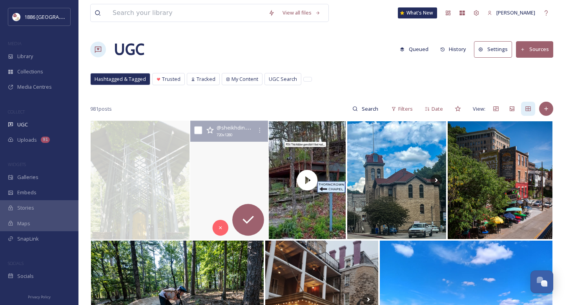
click at [232, 180] on video "Nestled in the heart of Arkansas, Eureka Springs is a charming city that enchan…" at bounding box center [229, 180] width 78 height 119
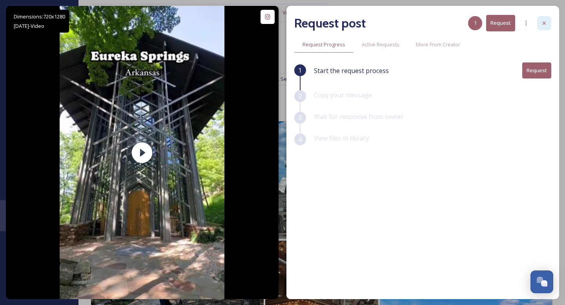
click at [541, 29] on div at bounding box center [544, 23] width 14 height 14
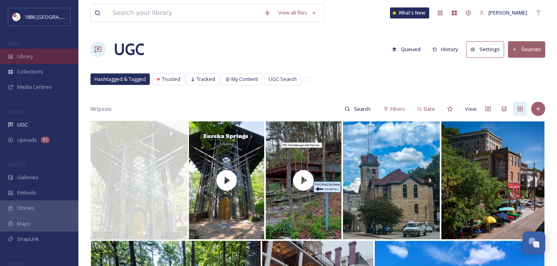
click at [51, 60] on div "Library" at bounding box center [39, 56] width 78 height 15
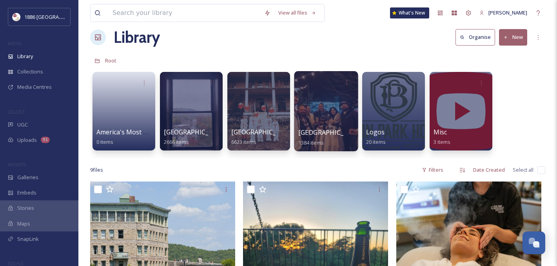
scroll to position [13, 0]
